Goal: Task Accomplishment & Management: Manage account settings

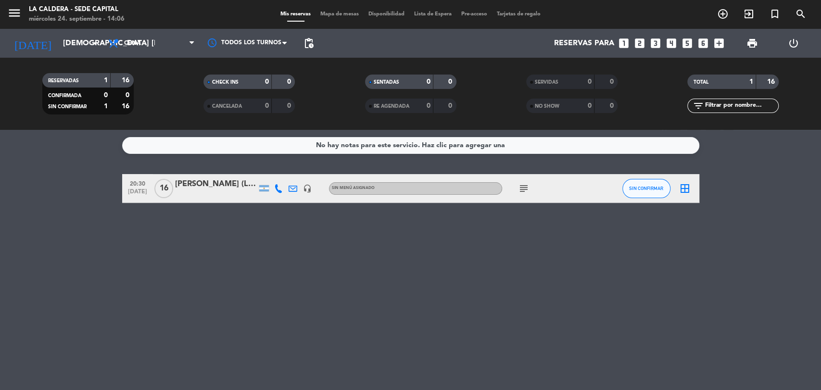
click at [78, 43] on input "[DEMOGRAPHIC_DATA] [DATE]" at bounding box center [108, 43] width 101 height 19
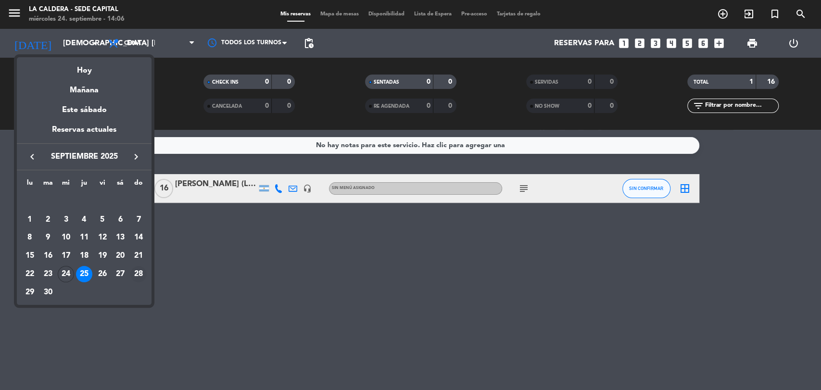
click at [137, 273] on div "28" at bounding box center [138, 274] width 16 height 16
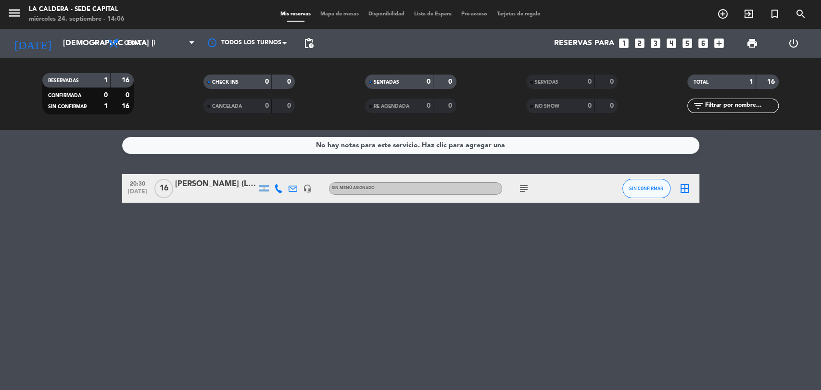
type input "dom. [DATE]"
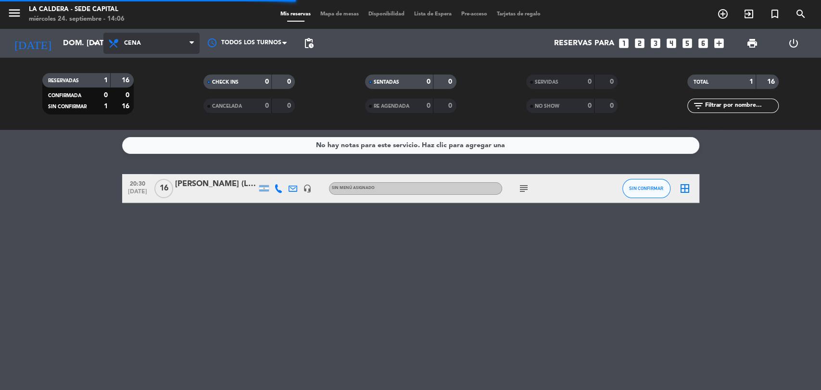
click at [170, 43] on span "Cena" at bounding box center [151, 43] width 96 height 21
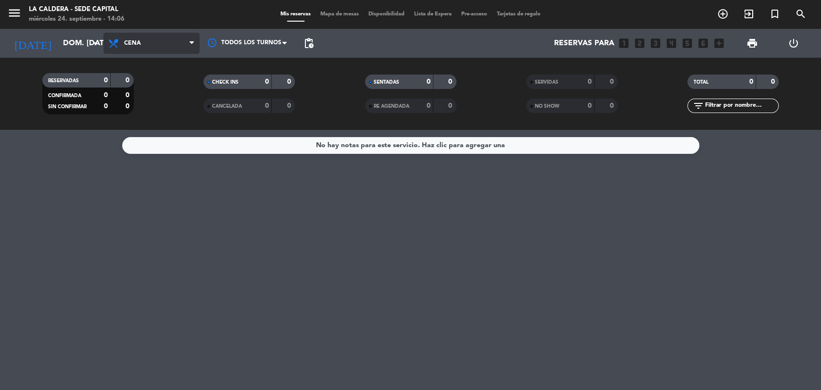
click at [173, 50] on span "Cena" at bounding box center [151, 43] width 96 height 21
click at [186, 108] on div "menu [PERSON_NAME] - Sede Capital miércoles 24. septiembre - 14:06 Mis reservas…" at bounding box center [410, 65] width 821 height 130
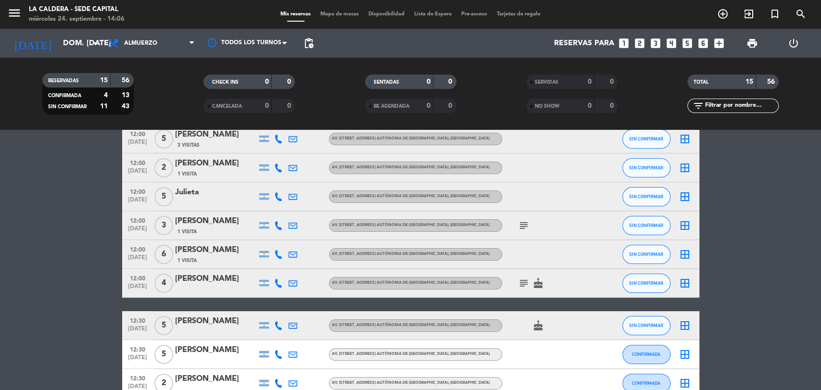
scroll to position [107, 0]
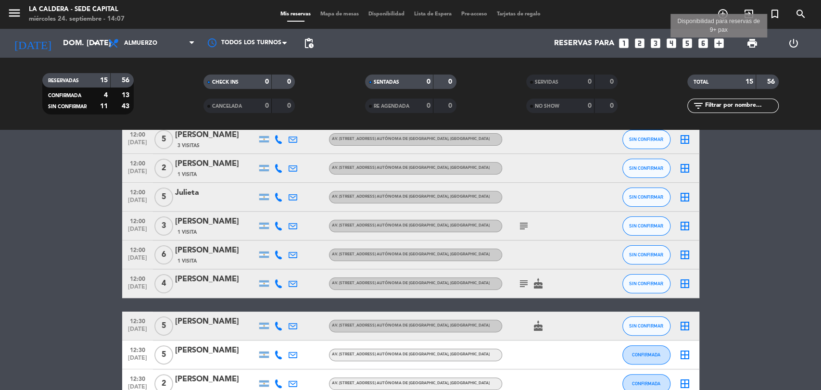
click at [717, 45] on icon "add_box" at bounding box center [719, 43] width 13 height 13
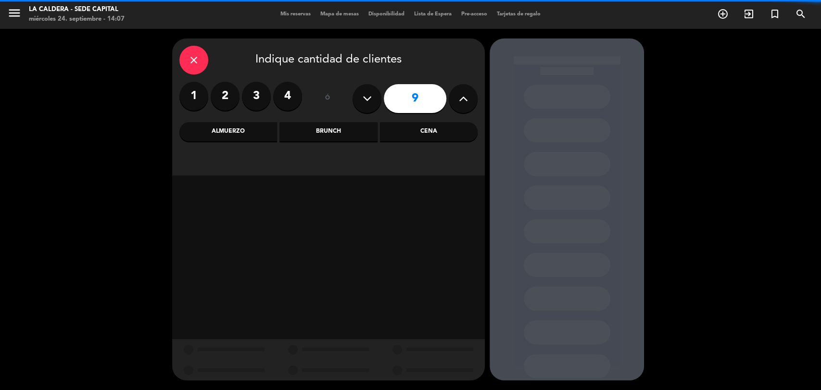
click at [467, 99] on icon at bounding box center [463, 98] width 9 height 14
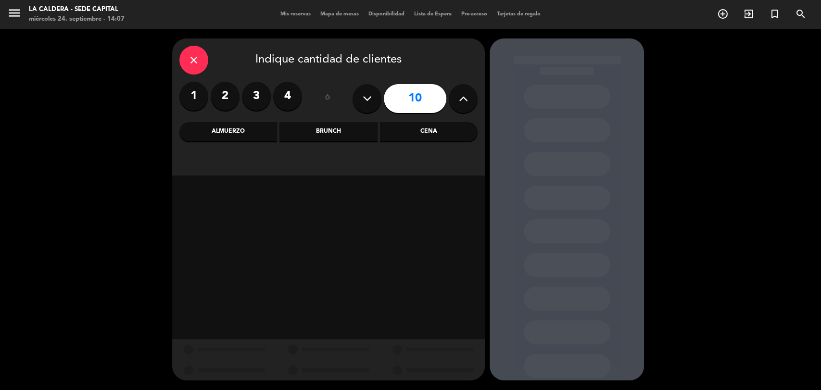
click at [466, 99] on icon at bounding box center [463, 98] width 9 height 14
type input "11"
click at [238, 142] on div "close Indique cantidad de clientes 1 2 3 4 ó 11 Almuerzo Brunch Cena" at bounding box center [328, 106] width 313 height 137
click at [251, 127] on div "Almuerzo" at bounding box center [228, 131] width 98 height 19
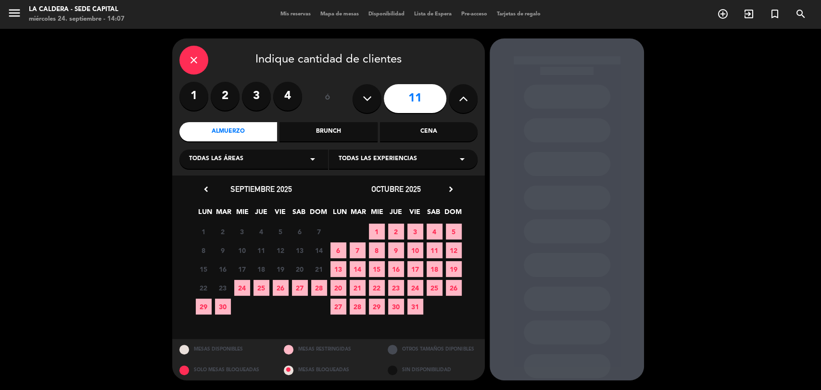
click at [317, 289] on span "28" at bounding box center [319, 288] width 16 height 16
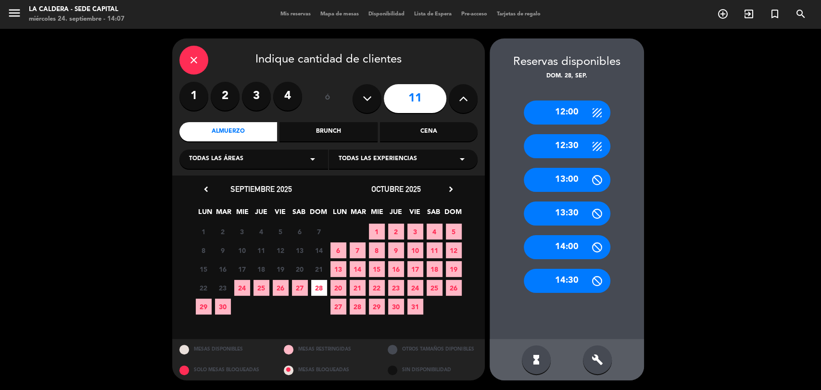
click at [578, 144] on div "12:30" at bounding box center [567, 146] width 87 height 24
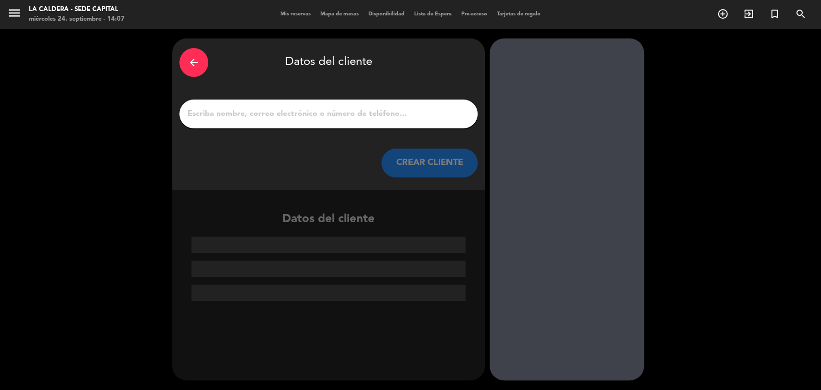
click at [209, 124] on div at bounding box center [328, 114] width 298 height 29
click at [223, 103] on div at bounding box center [328, 114] width 298 height 29
click at [249, 113] on input "1" at bounding box center [329, 113] width 284 height 13
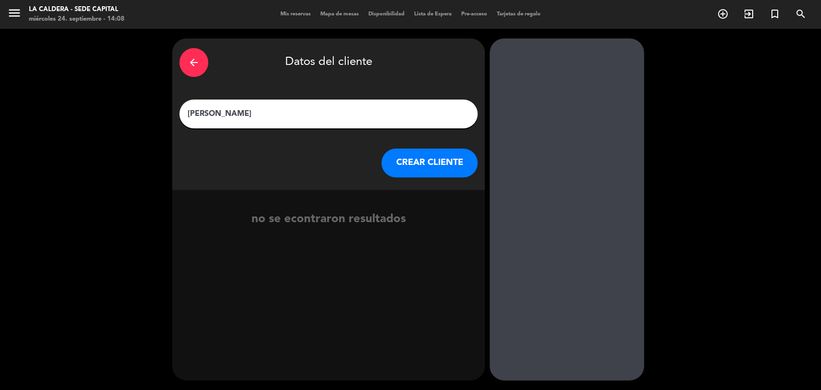
type input "[PERSON_NAME]"
click at [418, 172] on button "CREAR CLIENTE" at bounding box center [429, 163] width 96 height 29
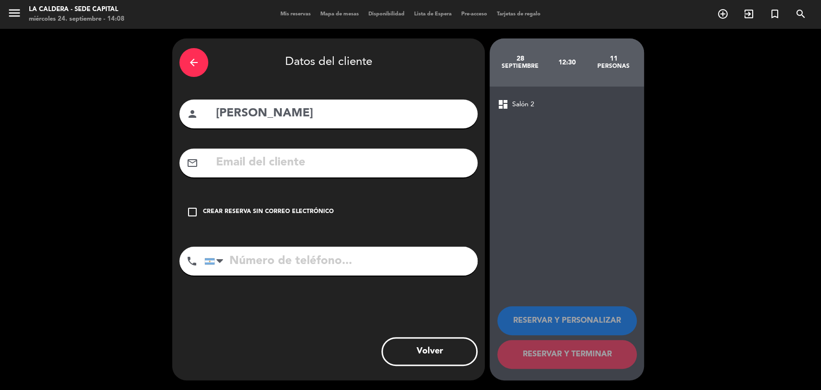
click at [238, 163] on input "text" at bounding box center [342, 163] width 255 height 20
paste input ": [EMAIL_ADDRESS][DOMAIN_NAME]"
click at [219, 163] on input ": [EMAIL_ADDRESS][DOMAIN_NAME]" at bounding box center [342, 163] width 255 height 20
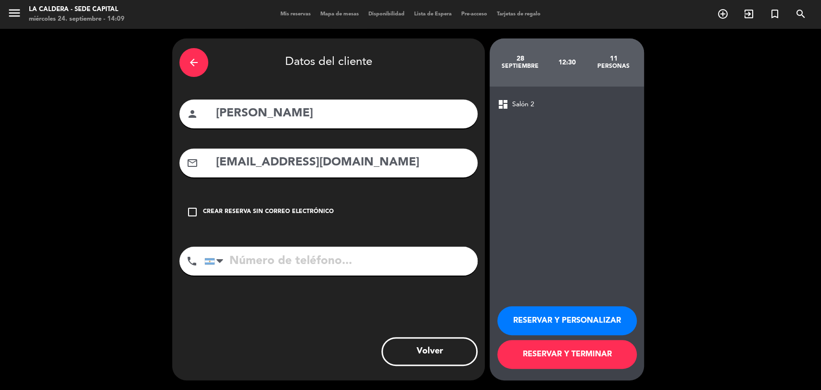
type input "[EMAIL_ADDRESS][DOMAIN_NAME]"
click at [297, 263] on input "tel" at bounding box center [340, 261] width 273 height 29
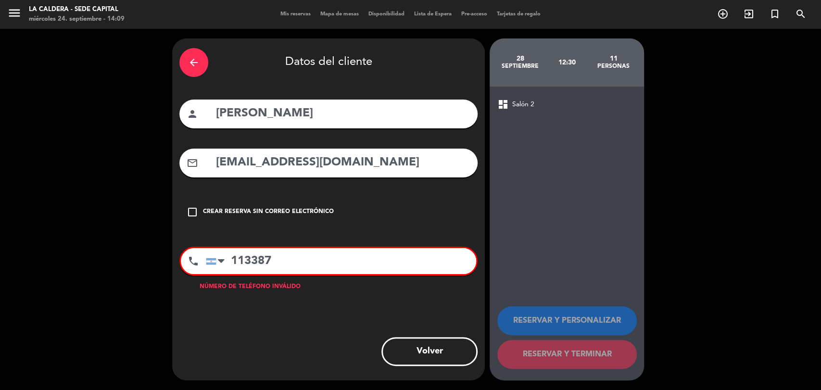
click at [299, 274] on div "phone [GEOGRAPHIC_DATA] +1 [GEOGRAPHIC_DATA] +44 [GEOGRAPHIC_DATA] ([GEOGRAPHIC…" at bounding box center [328, 261] width 298 height 29
click at [300, 256] on input "113387" at bounding box center [341, 261] width 270 height 26
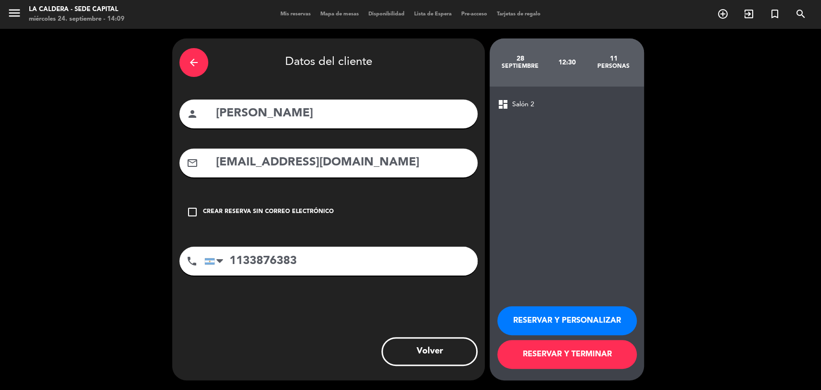
type input "1133876383"
click at [540, 356] on button "RESERVAR Y TERMINAR" at bounding box center [566, 354] width 139 height 29
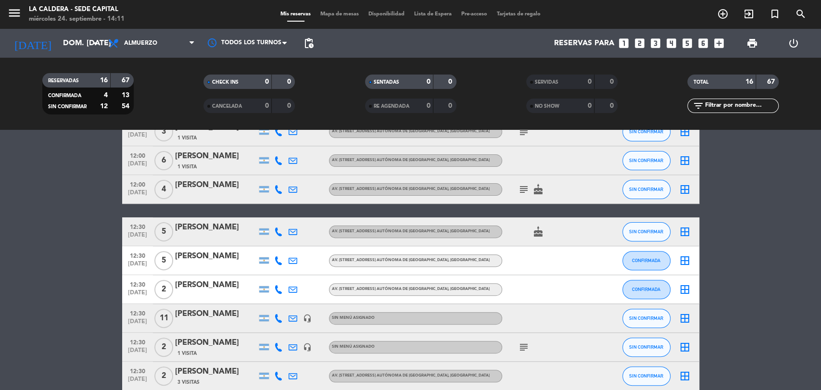
scroll to position [254, 0]
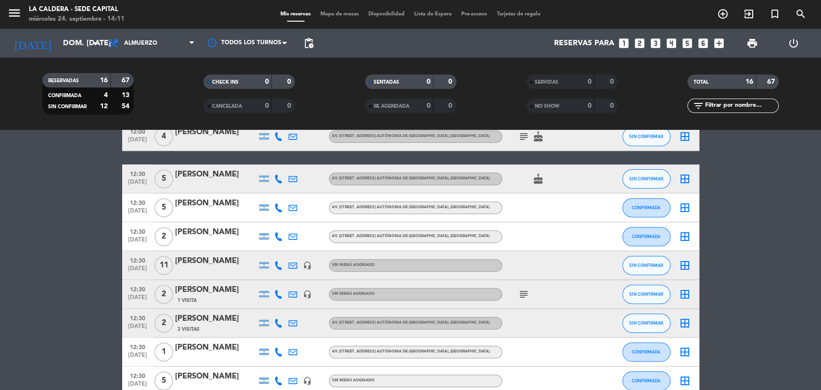
click at [217, 260] on div "[PERSON_NAME]" at bounding box center [216, 261] width 82 height 13
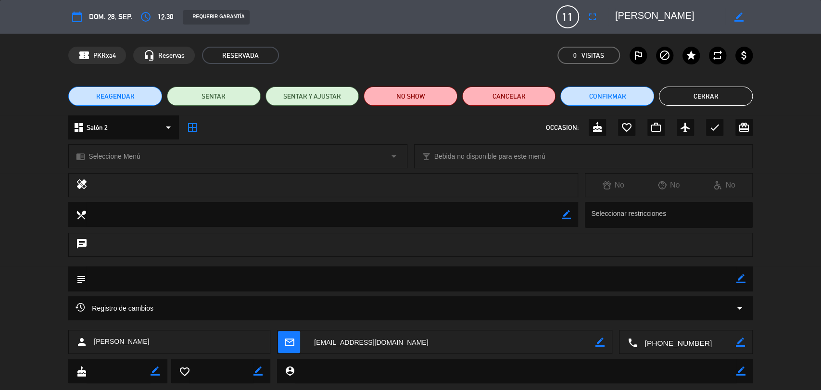
click at [738, 276] on icon "border_color" at bounding box center [740, 278] width 9 height 9
click at [219, 279] on textarea at bounding box center [411, 278] width 650 height 25
type textarea "1"
type textarea "seña 16500"
click at [740, 283] on icon at bounding box center [740, 278] width 9 height 9
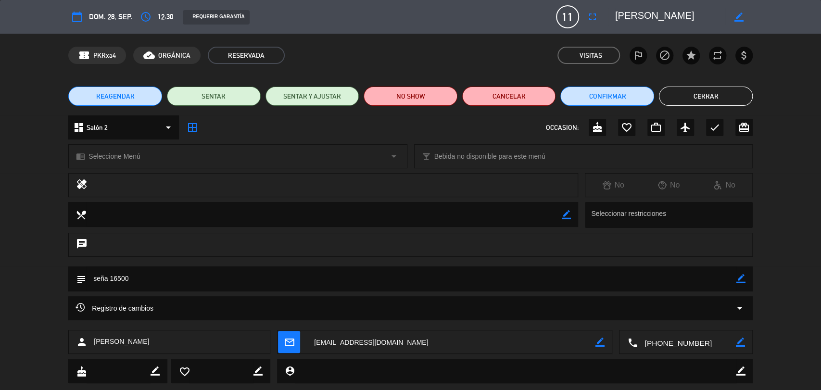
click at [677, 97] on button "Cerrar" at bounding box center [706, 96] width 94 height 19
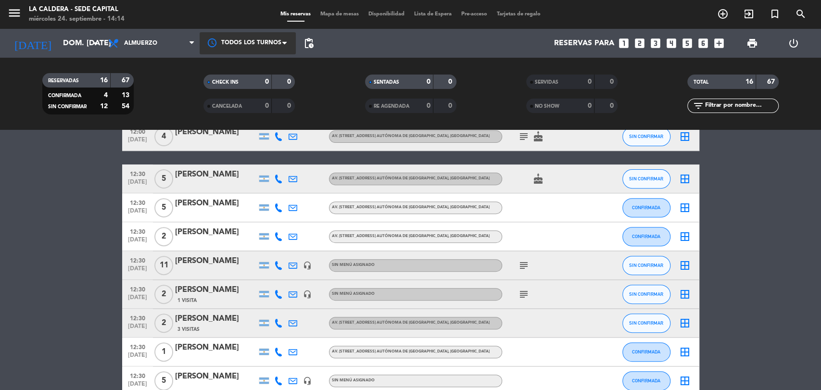
click at [272, 45] on div at bounding box center [248, 43] width 96 height 22
click at [269, 63] on span "Todos los turnos" at bounding box center [249, 65] width 52 height 11
click at [309, 40] on span "pending_actions" at bounding box center [309, 44] width 12 height 12
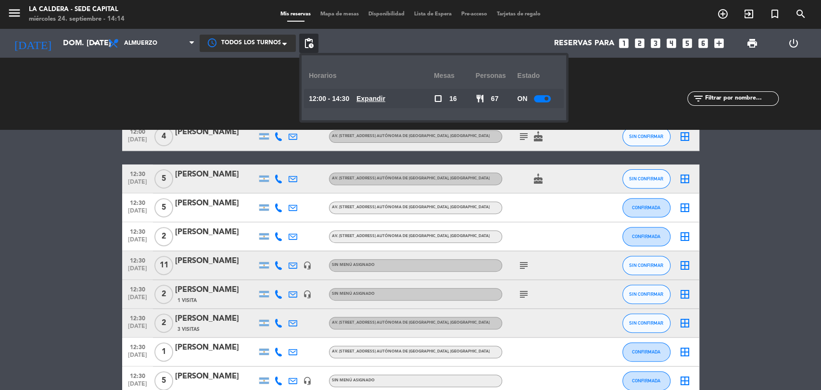
click at [308, 40] on span "pending_actions" at bounding box center [309, 44] width 12 height 12
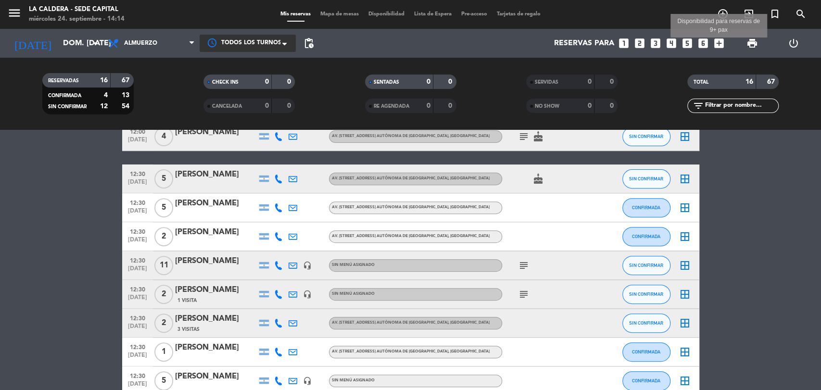
click at [719, 42] on icon "add_box" at bounding box center [719, 43] width 13 height 13
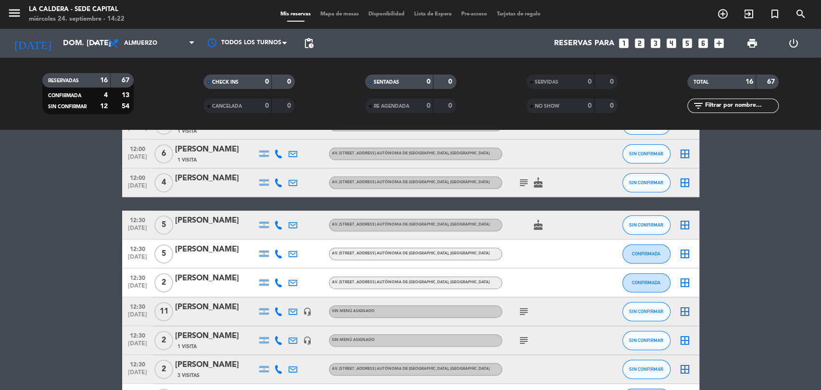
scroll to position [213, 0]
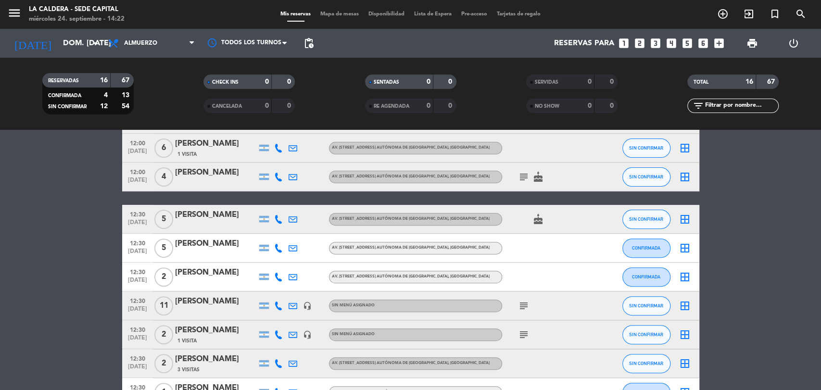
click at [523, 330] on icon "subject" at bounding box center [524, 335] width 12 height 12
click at [522, 308] on icon "subject" at bounding box center [524, 306] width 12 height 12
click at [521, 178] on icon "subject" at bounding box center [524, 177] width 12 height 12
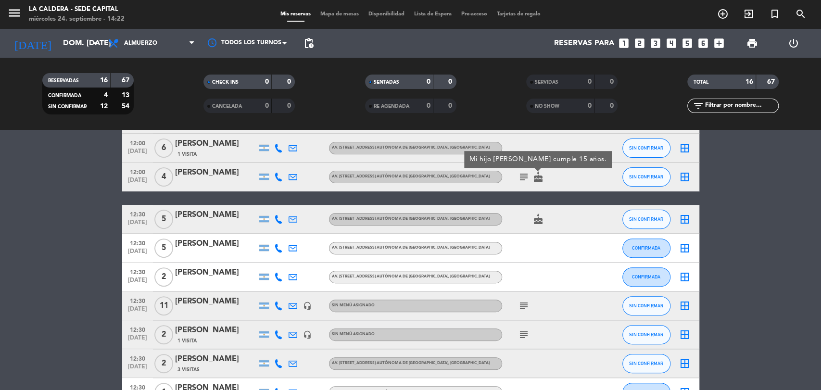
click at [520, 178] on icon "subject" at bounding box center [524, 177] width 12 height 12
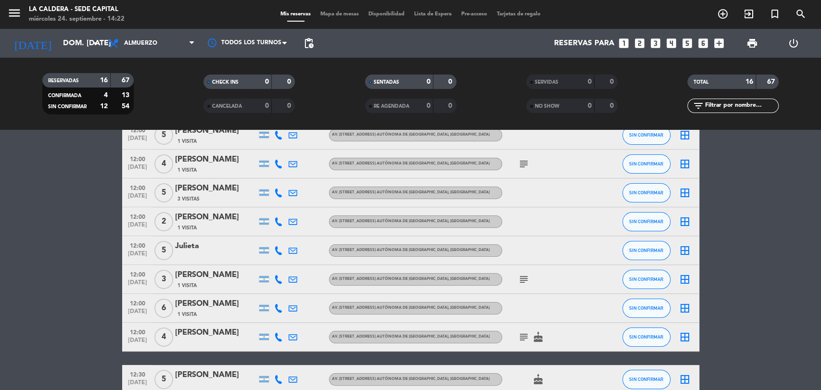
scroll to position [0, 0]
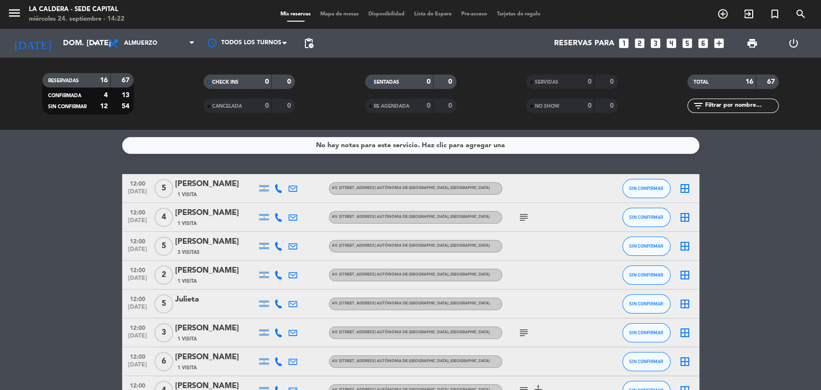
click at [520, 216] on icon "subject" at bounding box center [524, 218] width 12 height 12
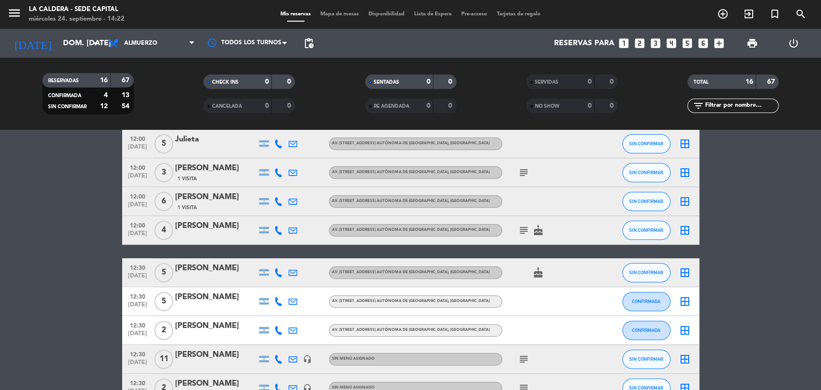
scroll to position [267, 0]
